Goal: Submit feedback/report problem

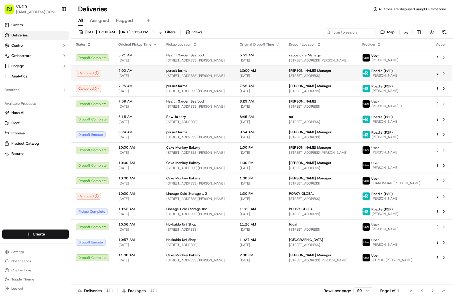
click at [97, 73] on icon at bounding box center [97, 73] width 4 height 4
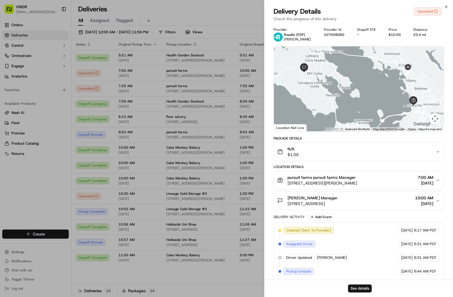
scroll to position [17, 0]
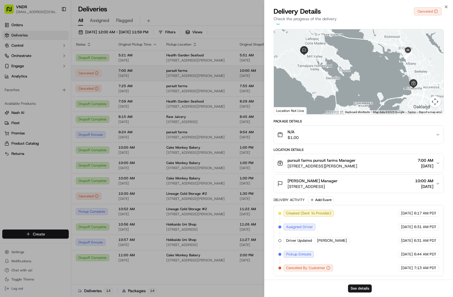
drag, startPoint x: 117, startPoint y: 70, endPoint x: 103, endPoint y: 80, distance: 17.9
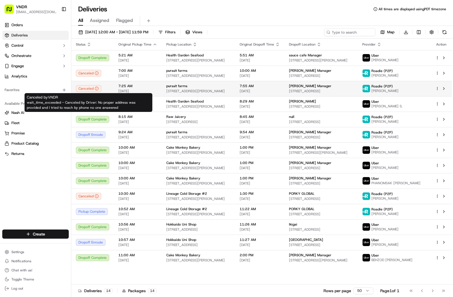
click at [95, 88] on icon at bounding box center [97, 89] width 4 height 4
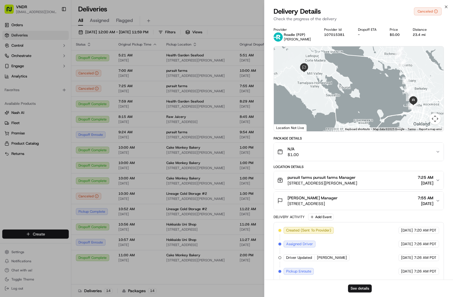
scroll to position [44, 0]
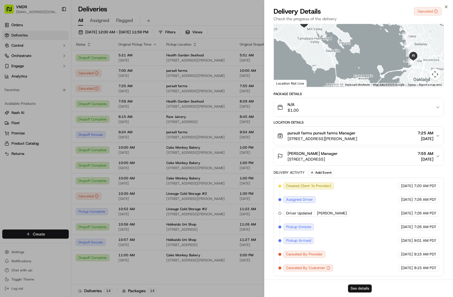
click at [357, 287] on button "See details" at bounding box center [360, 289] width 24 height 8
click at [322, 156] on span "[PERSON_NAME] Manager" at bounding box center [312, 154] width 50 height 6
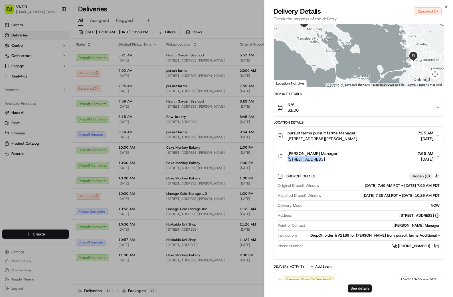
copy span "13 Daffodil Ln"
drag, startPoint x: 313, startPoint y: 160, endPoint x: 288, endPoint y: 160, distance: 25.1
click at [288, 160] on span "[STREET_ADDRESS]" at bounding box center [312, 159] width 50 height 6
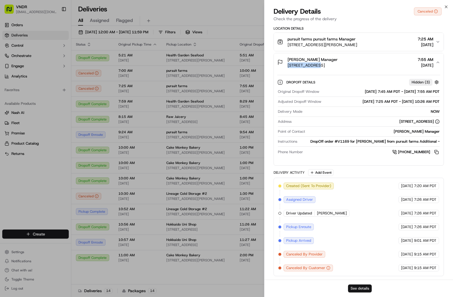
click at [363, 286] on button "See details" at bounding box center [360, 289] width 24 height 8
drag, startPoint x: 448, startPoint y: 5, endPoint x: 444, endPoint y: 5, distance: 3.1
click at [448, 5] on icon "button" at bounding box center [446, 7] width 5 height 5
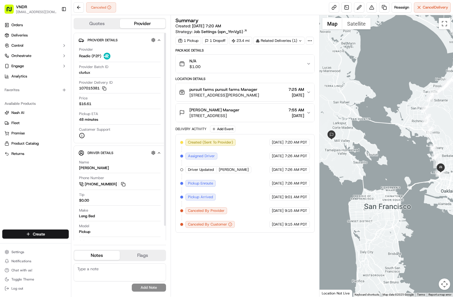
click at [88, 101] on div "Price $16.61" at bounding box center [120, 101] width 82 height 11
click at [86, 103] on span "$16.61" at bounding box center [85, 103] width 12 height 5
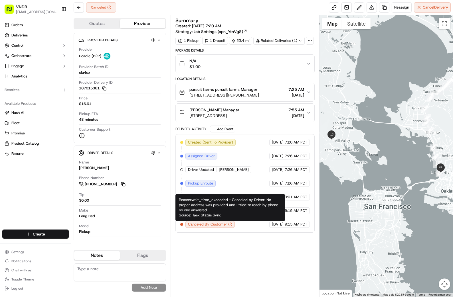
click at [229, 224] on icon "button" at bounding box center [230, 225] width 4 height 4
click at [249, 233] on div "Summary Created: 09/17/2025 7:20 AM Strategy: Job Settings (opn_YtnVgS) 1 Picku…" at bounding box center [244, 156] width 139 height 276
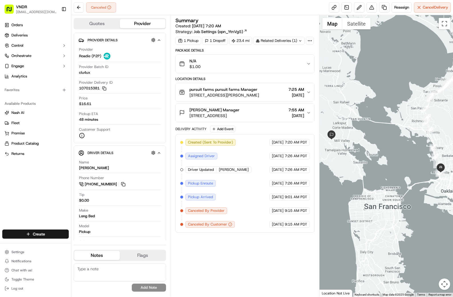
click at [239, 114] on span "[STREET_ADDRESS]" at bounding box center [214, 116] width 50 height 6
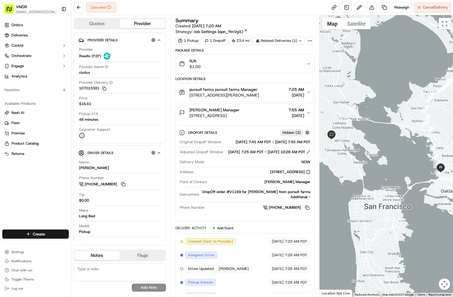
click at [239, 114] on span "[STREET_ADDRESS]" at bounding box center [214, 116] width 50 height 6
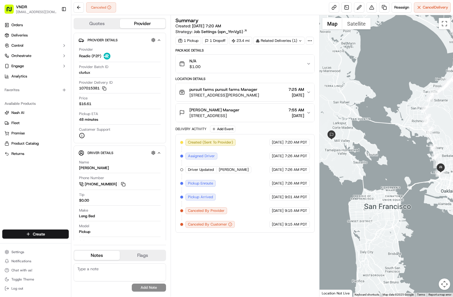
click at [236, 92] on span "[STREET_ADDRESS][PERSON_NAME]" at bounding box center [224, 95] width 70 height 6
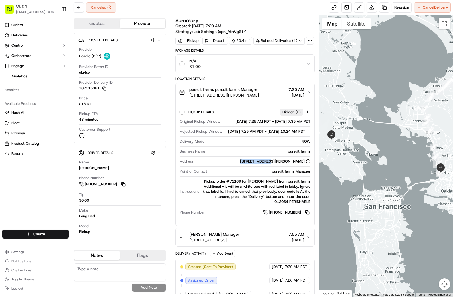
copy div "5855 Horton St"
drag, startPoint x: 228, startPoint y: 172, endPoint x: 256, endPoint y: 173, distance: 28.2
click at [256, 164] on div "[STREET_ADDRESS][PERSON_NAME]" at bounding box center [253, 161] width 115 height 5
click at [371, 9] on button at bounding box center [371, 7] width 10 height 10
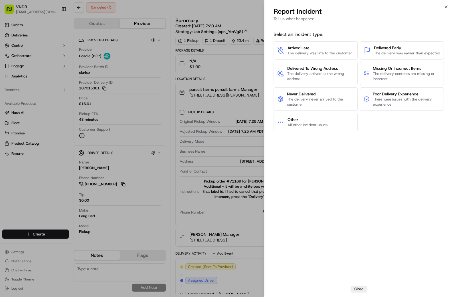
click at [444, 4] on div "Close Report Incident Tell us what happened Select an incident type: Arrived La…" at bounding box center [358, 148] width 189 height 297
click at [446, 5] on icon "button" at bounding box center [446, 7] width 5 height 5
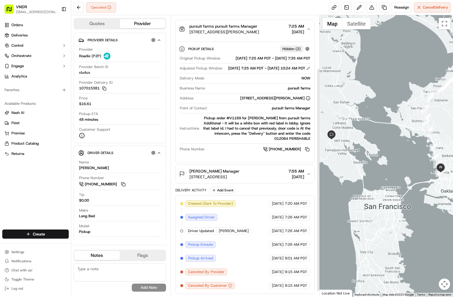
scroll to position [67, 0]
click at [89, 104] on span "$16.61" at bounding box center [85, 103] width 12 height 5
click at [111, 28] on button "Quotes" at bounding box center [97, 23] width 46 height 9
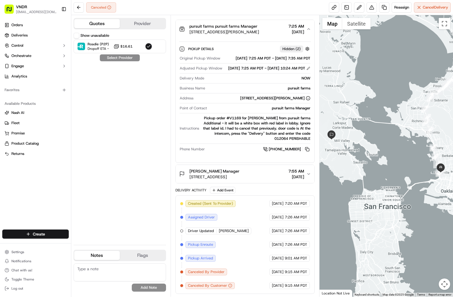
click at [135, 25] on button "Provider" at bounding box center [143, 23] width 46 height 9
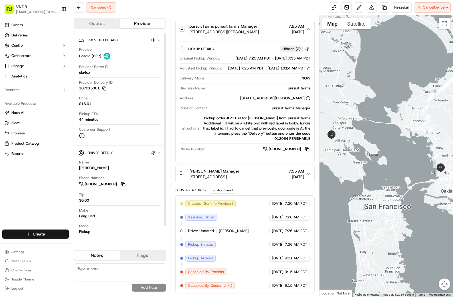
click at [87, 104] on span "$16.61" at bounding box center [85, 103] width 12 height 5
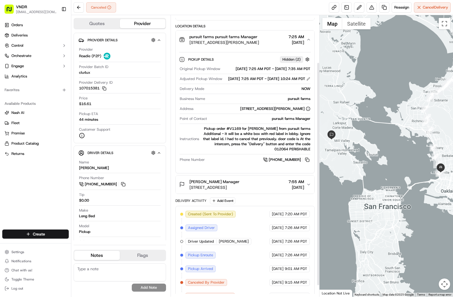
scroll to position [74, 0]
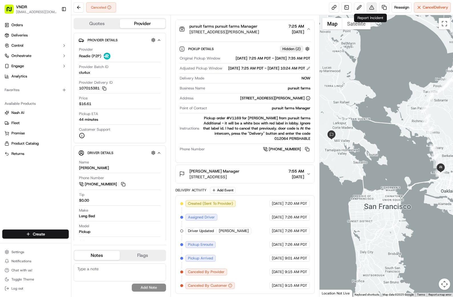
click at [371, 7] on button at bounding box center [371, 7] width 10 height 10
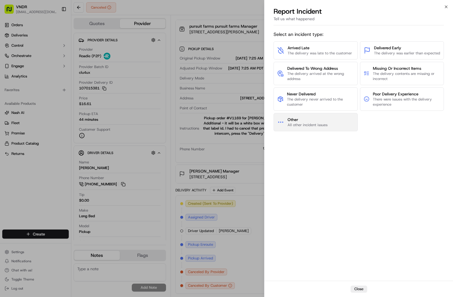
click at [313, 121] on span "Other" at bounding box center [307, 120] width 40 height 6
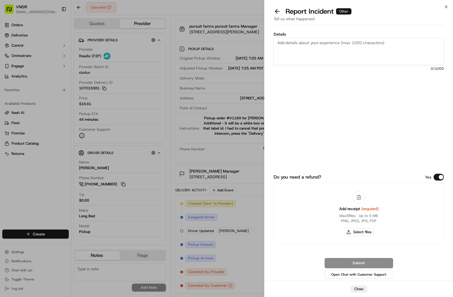
click at [308, 49] on textarea "Details" at bounding box center [358, 51] width 170 height 28
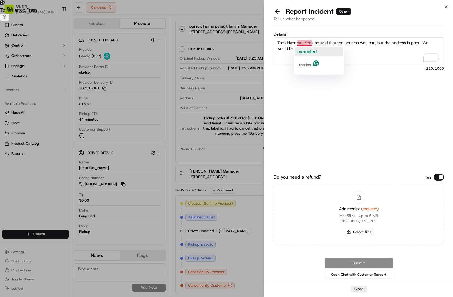
click at [310, 51] on span "canceled" at bounding box center [306, 51] width 19 height 5
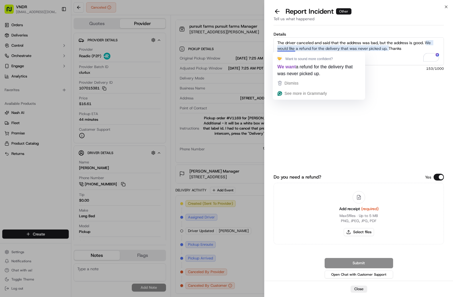
click at [307, 45] on textarea "The driver canceled and said that the address was bad, but the address is good.…" at bounding box center [358, 51] width 170 height 28
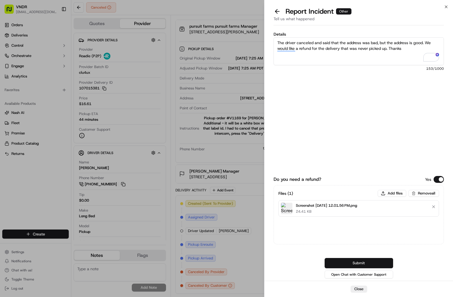
type textarea "The driver canceled and said that the address was bad, but the address is good.…"
click at [359, 261] on button "Submit" at bounding box center [358, 263] width 68 height 10
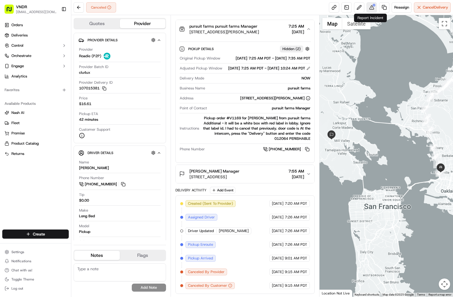
click at [368, 5] on button at bounding box center [371, 7] width 10 height 10
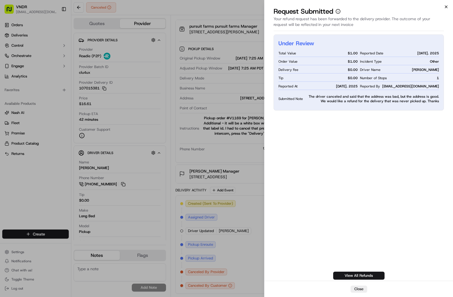
click at [445, 7] on icon "button" at bounding box center [446, 7] width 2 height 2
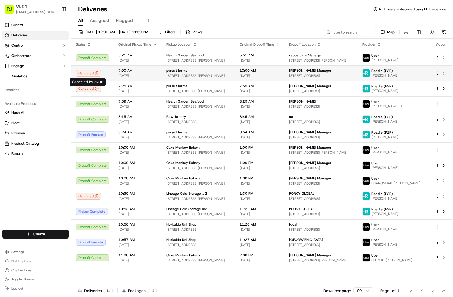
click at [92, 71] on div "Canceled" at bounding box center [88, 73] width 25 height 7
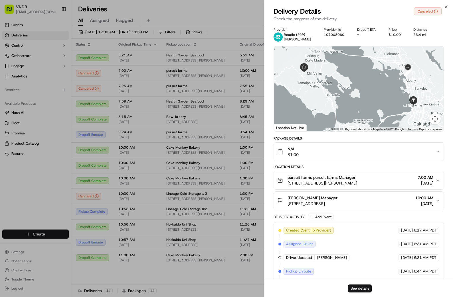
scroll to position [17, 0]
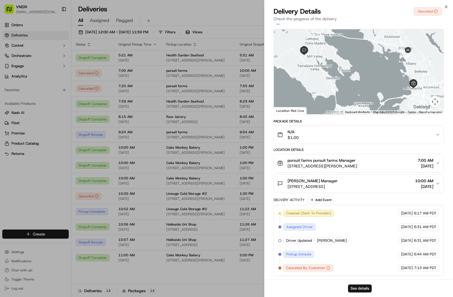
click at [357, 284] on div "See details" at bounding box center [358, 288] width 188 height 17
click at [357, 286] on button "See details" at bounding box center [360, 289] width 24 height 8
click at [447, 6] on icon "button" at bounding box center [446, 7] width 5 height 5
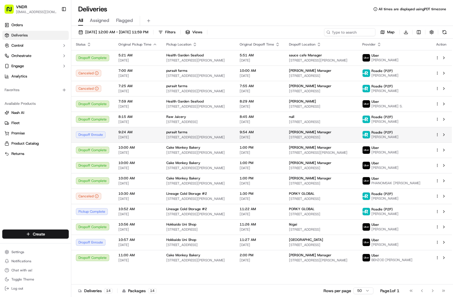
click at [97, 135] on div "Dropoff Enroute" at bounding box center [92, 134] width 33 height 7
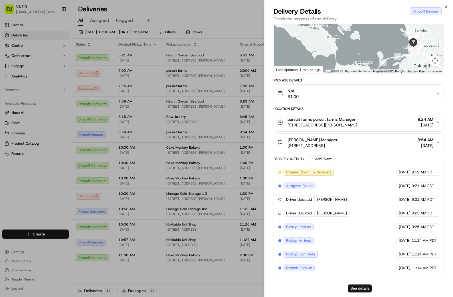
scroll to position [58, 0]
click at [359, 288] on button "See details" at bounding box center [360, 289] width 24 height 8
click at [447, 7] on icon "button" at bounding box center [446, 7] width 5 height 5
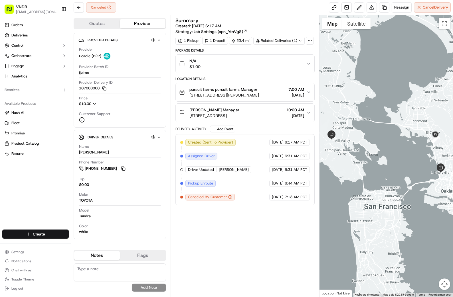
click at [91, 104] on span "$10.00" at bounding box center [85, 103] width 12 height 5
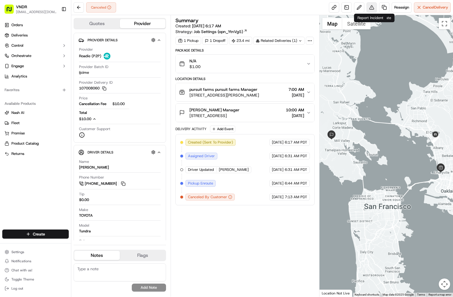
click at [372, 8] on button at bounding box center [371, 7] width 10 height 10
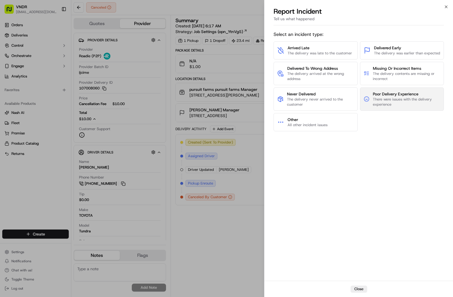
click at [394, 100] on span "There were issues with the delivery experience" at bounding box center [406, 102] width 67 height 10
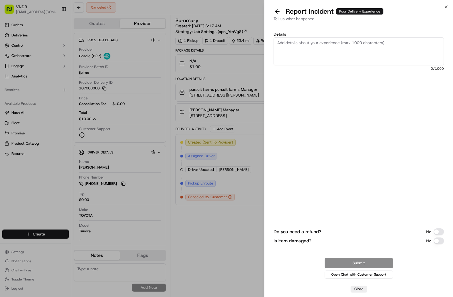
click at [303, 48] on textarea "Details" at bounding box center [358, 51] width 170 height 28
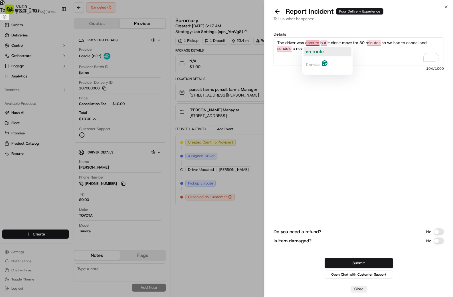
click at [320, 50] on span "en route" at bounding box center [315, 51] width 18 height 5
click at [328, 51] on span "but" at bounding box center [327, 51] width 6 height 5
click at [378, 50] on span "minutes" at bounding box center [375, 51] width 16 height 5
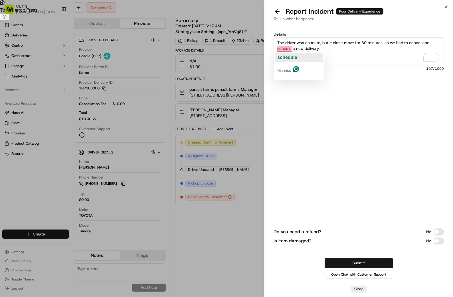
click at [291, 55] on span "schedule" at bounding box center [287, 57] width 20 height 5
click at [331, 51] on textarea "The driver was en route, but it didn't move for 30 minutes, so we had to cancel…" at bounding box center [358, 51] width 170 height 28
type textarea "The driver was en route, but it didn't move for 30 minutes, so we had to cancel…"
click at [436, 231] on button "Do you need a refund?" at bounding box center [438, 232] width 10 height 7
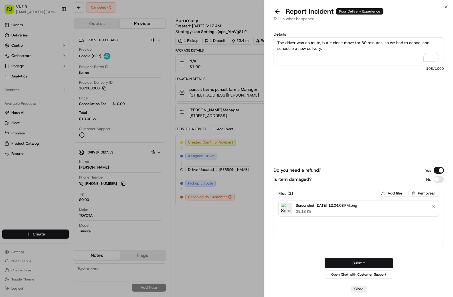
click at [360, 263] on button "Submit" at bounding box center [358, 263] width 68 height 10
